Goal: Go to known website: Access a specific website the user already knows

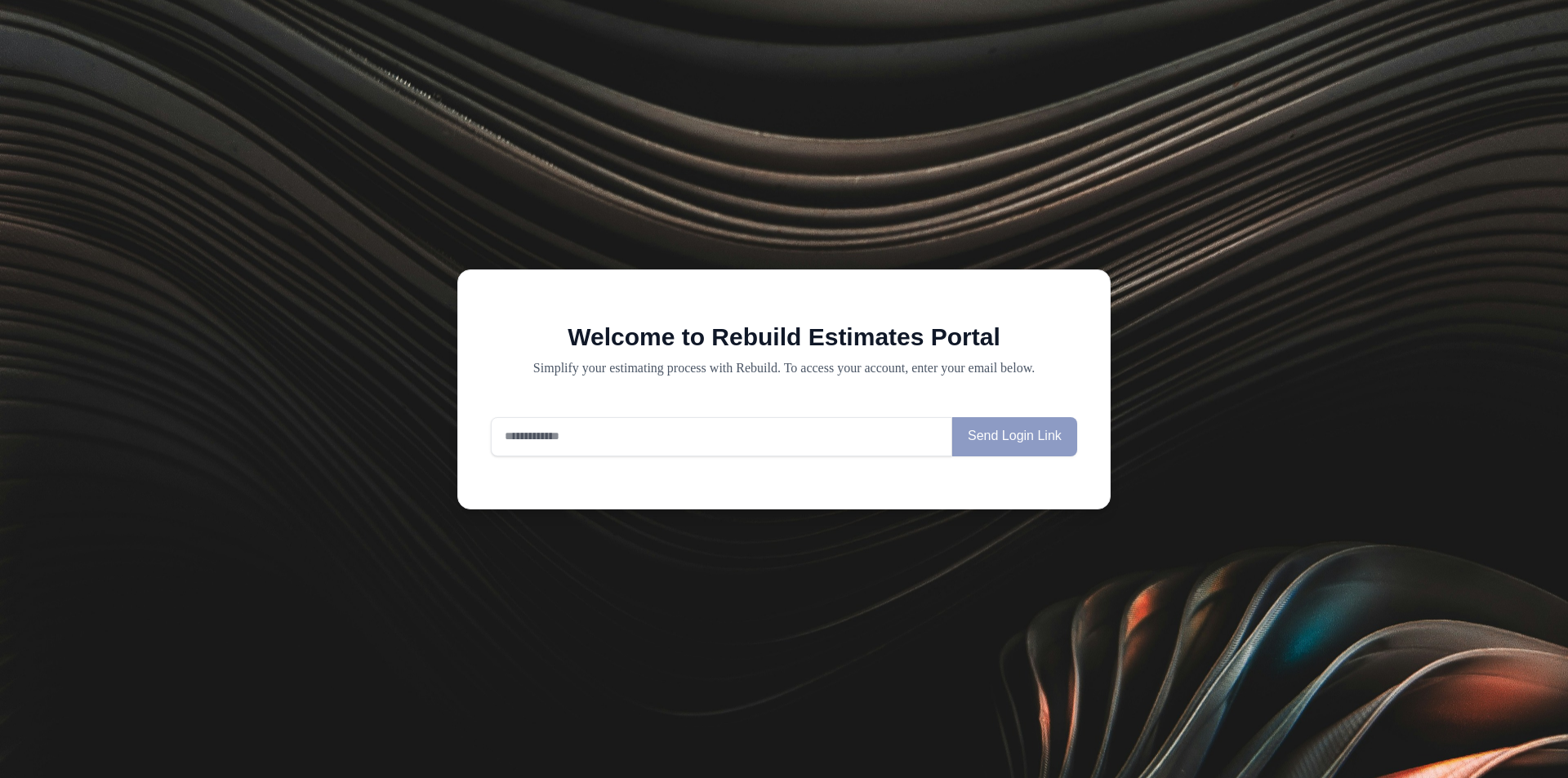
click at [524, 442] on input "email" at bounding box center [721, 436] width 462 height 39
click at [699, 437] on input "**********" at bounding box center [721, 436] width 462 height 39
type input "**********"
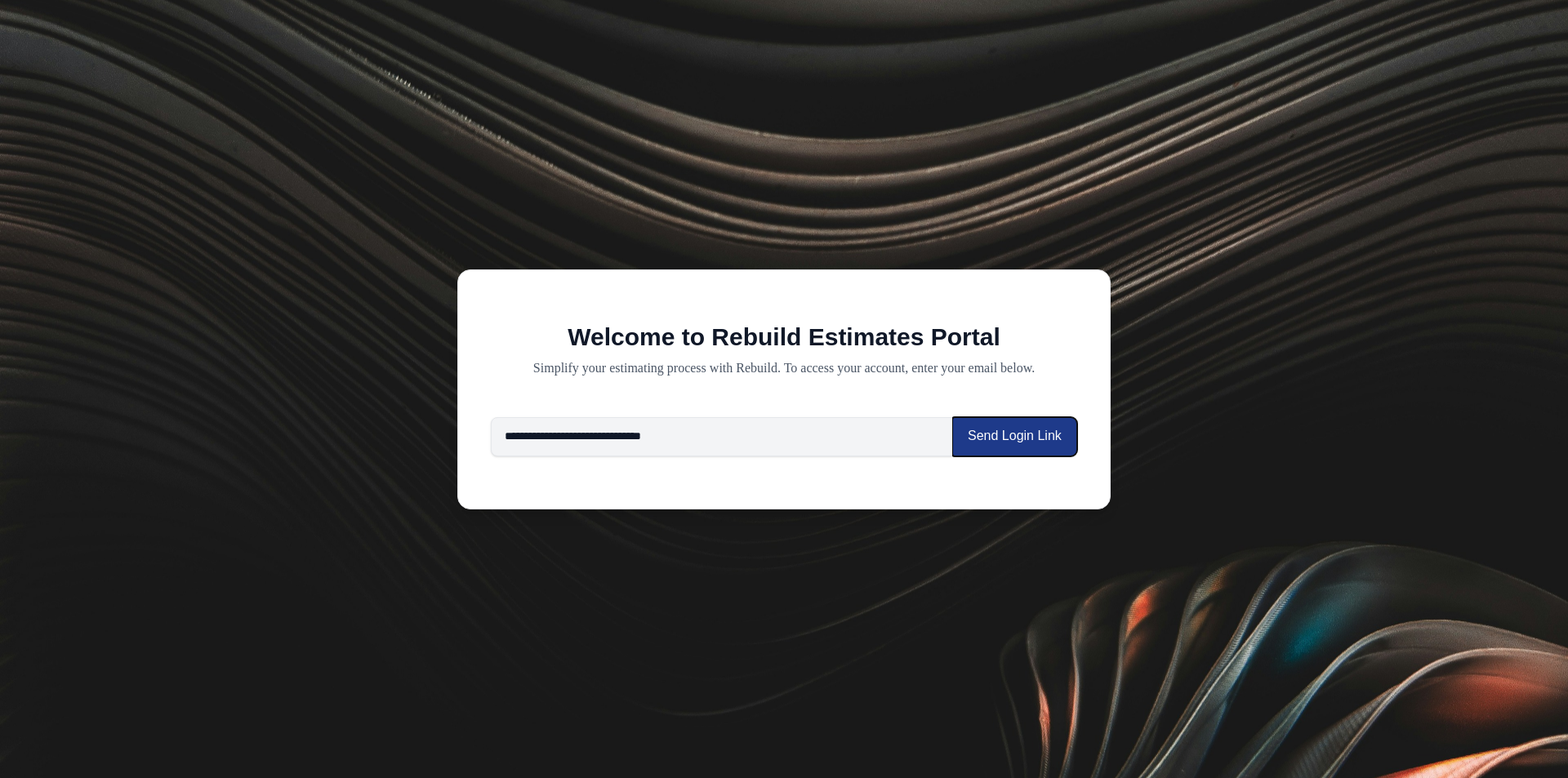
click at [998, 430] on button "Send Login Link" at bounding box center [1015, 436] width 125 height 39
